Goal: Task Accomplishment & Management: Manage account settings

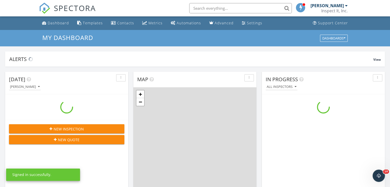
scroll to position [475, 398]
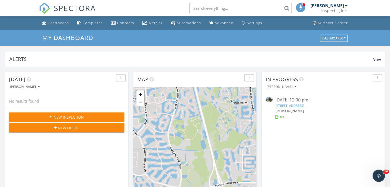
click at [289, 106] on link "1413 Old Millpond Rd, Melbourne, FL 32940" at bounding box center [289, 105] width 29 height 5
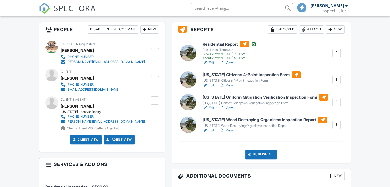
click at [229, 85] on link "View" at bounding box center [225, 85] width 13 height 5
click at [229, 84] on link "View" at bounding box center [225, 85] width 13 height 5
click at [231, 84] on link "View" at bounding box center [225, 85] width 13 height 5
click at [211, 85] on link "Edit" at bounding box center [209, 85] width 12 height 5
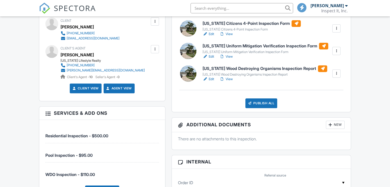
scroll to position [180, 0]
click at [229, 33] on link "View" at bounding box center [225, 34] width 13 height 5
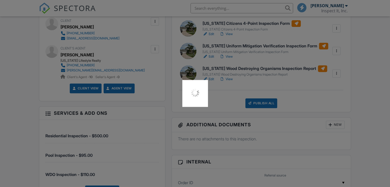
scroll to position [0, 0]
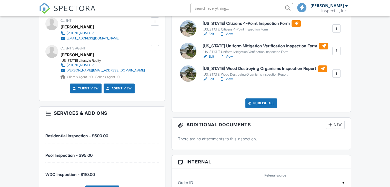
click at [232, 56] on link "View" at bounding box center [225, 56] width 13 height 5
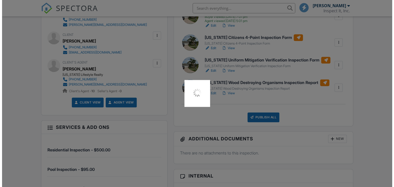
scroll to position [154, 0]
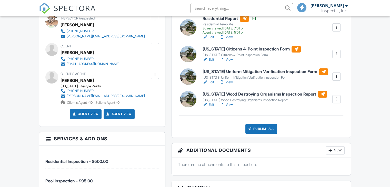
click at [229, 104] on link "View" at bounding box center [225, 104] width 13 height 5
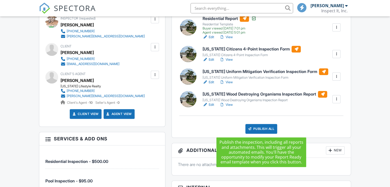
click at [262, 128] on div "Publish All" at bounding box center [262, 129] width 32 height 10
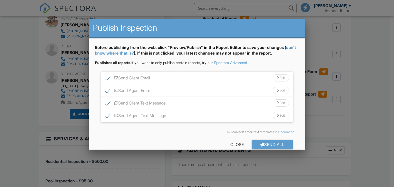
click at [266, 141] on div "Send All" at bounding box center [272, 144] width 41 height 9
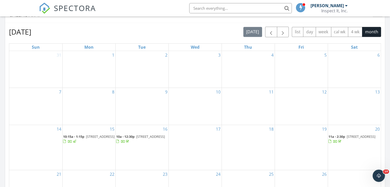
scroll to position [231, 0]
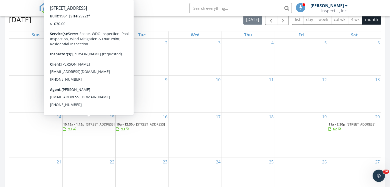
click at [90, 124] on span "[STREET_ADDRESS]" at bounding box center [100, 124] width 29 height 5
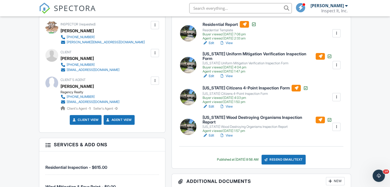
scroll to position [154, 0]
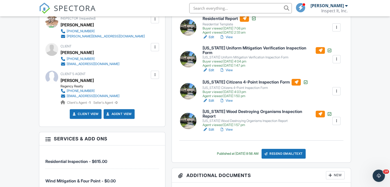
click at [231, 127] on link "View" at bounding box center [225, 129] width 13 height 5
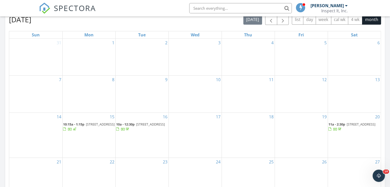
click at [139, 125] on span "[STREET_ADDRESS]" at bounding box center [150, 124] width 29 height 5
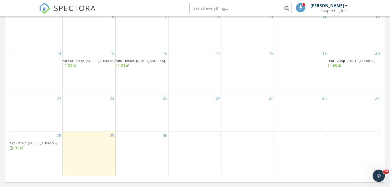
scroll to position [308, 0]
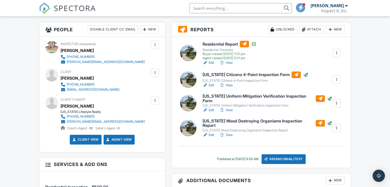
click at [230, 133] on link "View" at bounding box center [225, 135] width 13 height 5
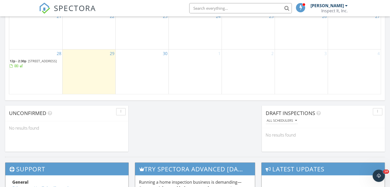
scroll to position [385, 0]
